Goal: Obtain resource: Download file/media

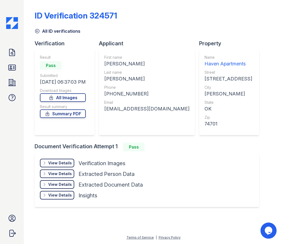
drag, startPoint x: 259, startPoint y: 187, endPoint x: 237, endPoint y: 213, distance: 34.0
click at [259, 187] on div "ID Verification 324571 All ID verifications Verification Result Pass Submitted …" at bounding box center [153, 108] width 237 height 212
click at [9, 193] on div "Doc Verifications ID Verifications Properties FAQ [PERSON_NAME] CAF Management …" at bounding box center [12, 122] width 24 height 244
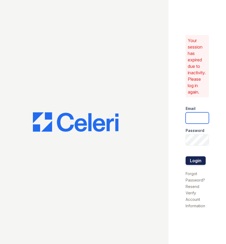
type input "[DOMAIN_NAME][EMAIL_ADDRESS][DOMAIN_NAME]"
click at [201, 161] on button "Login" at bounding box center [196, 160] width 20 height 9
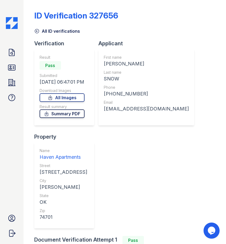
click at [75, 115] on link "Summary PDF" at bounding box center [62, 113] width 45 height 9
click at [70, 97] on link "All Images" at bounding box center [62, 97] width 45 height 9
click at [180, 103] on div "Verification Result Pass Submitted 09/26/25 06:47:01 PM Download Images All Ima…" at bounding box center [125, 138] width 182 height 196
click at [64, 113] on link "Summary PDF" at bounding box center [62, 113] width 45 height 9
click at [71, 96] on link "All Images" at bounding box center [62, 97] width 45 height 9
